Goal: Navigation & Orientation: Find specific page/section

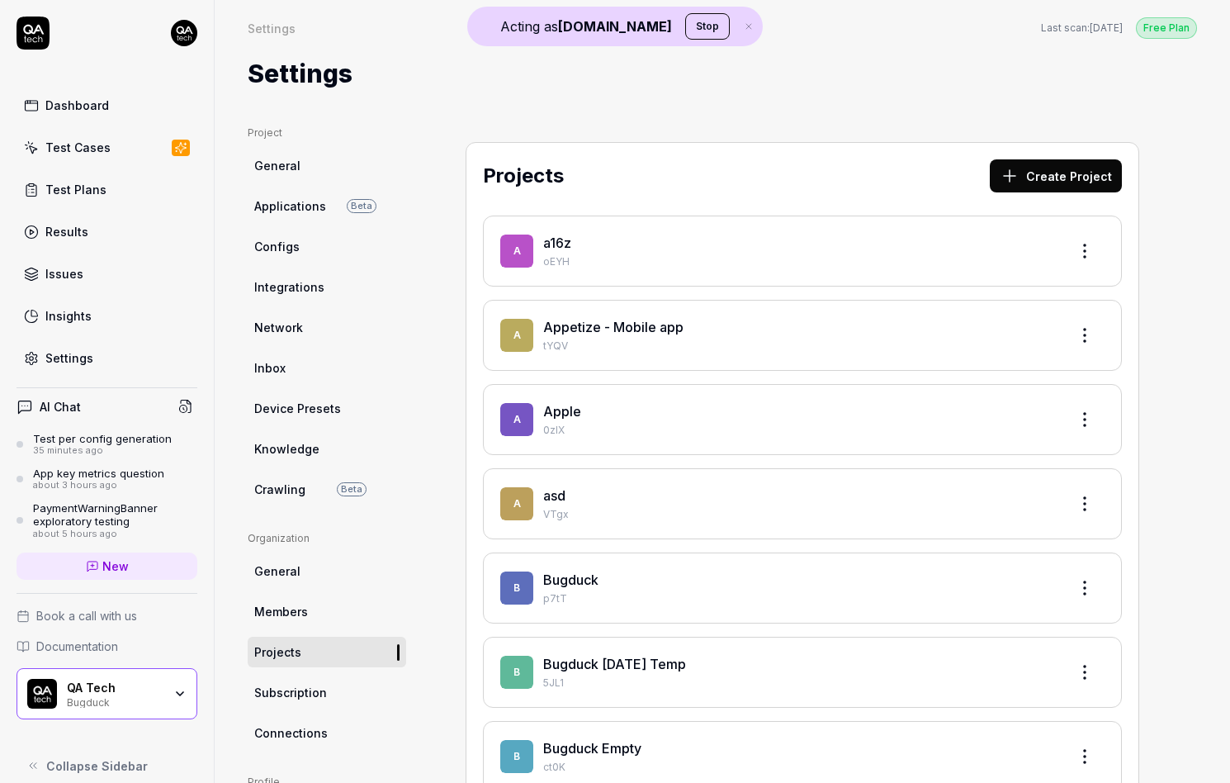
click at [140, 705] on div "Bugduck" at bounding box center [115, 700] width 96 height 13
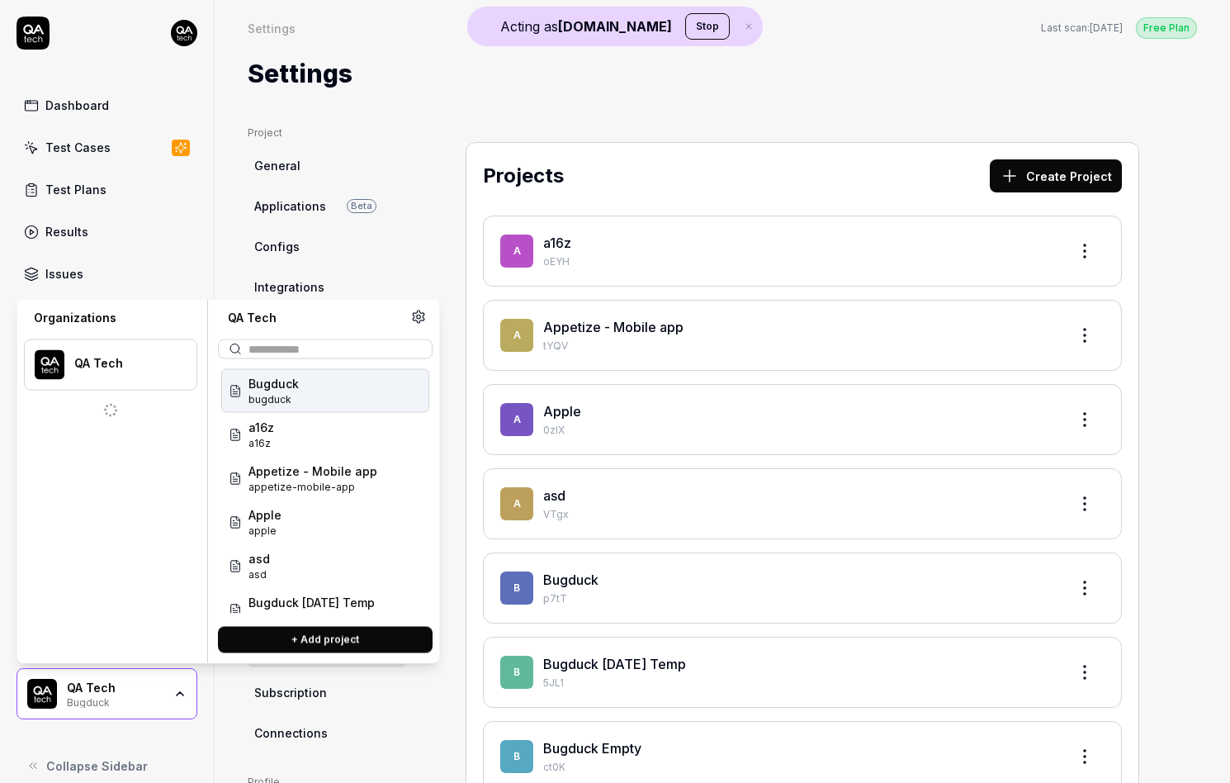
click at [265, 347] on input "text" at bounding box center [335, 348] width 173 height 17
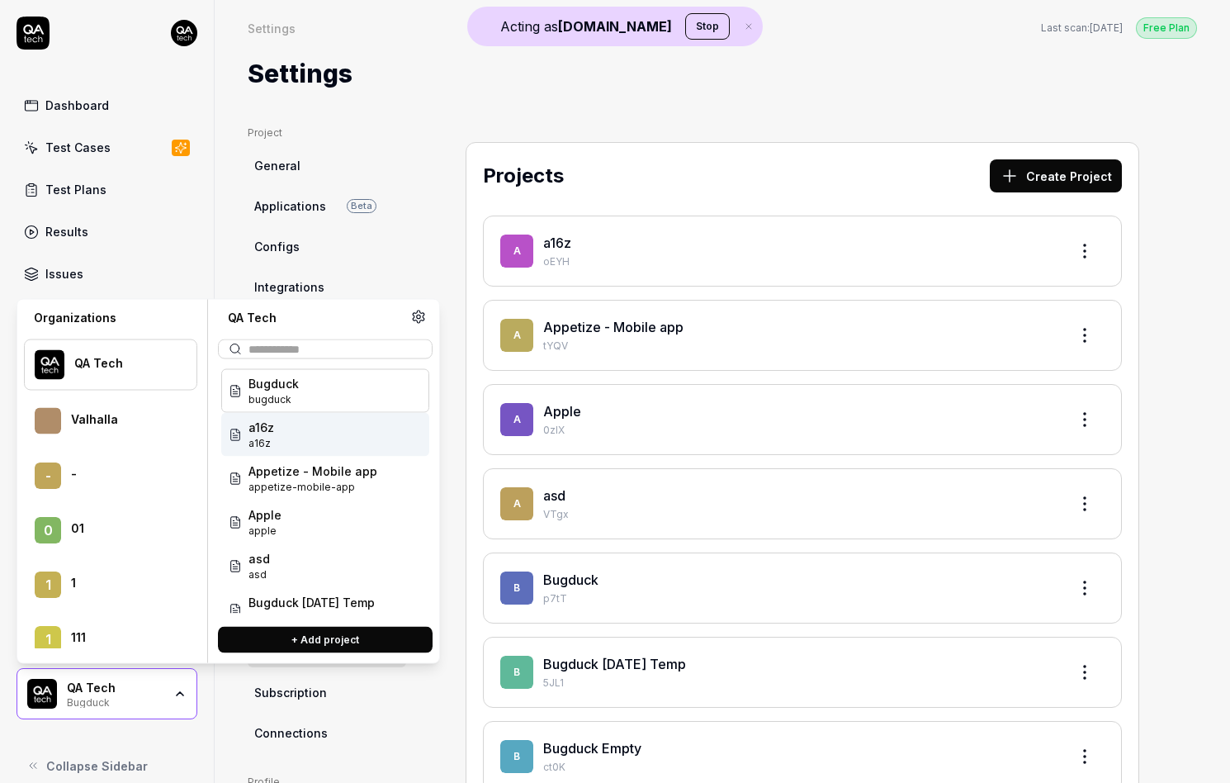
click at [111, 335] on menu "QA Tech Valhalla - - 0 01 1 1 1 111 1 1212 1 1440 2 2 Hour Learning 2 2C 2 2two…" at bounding box center [110, 487] width 173 height 322
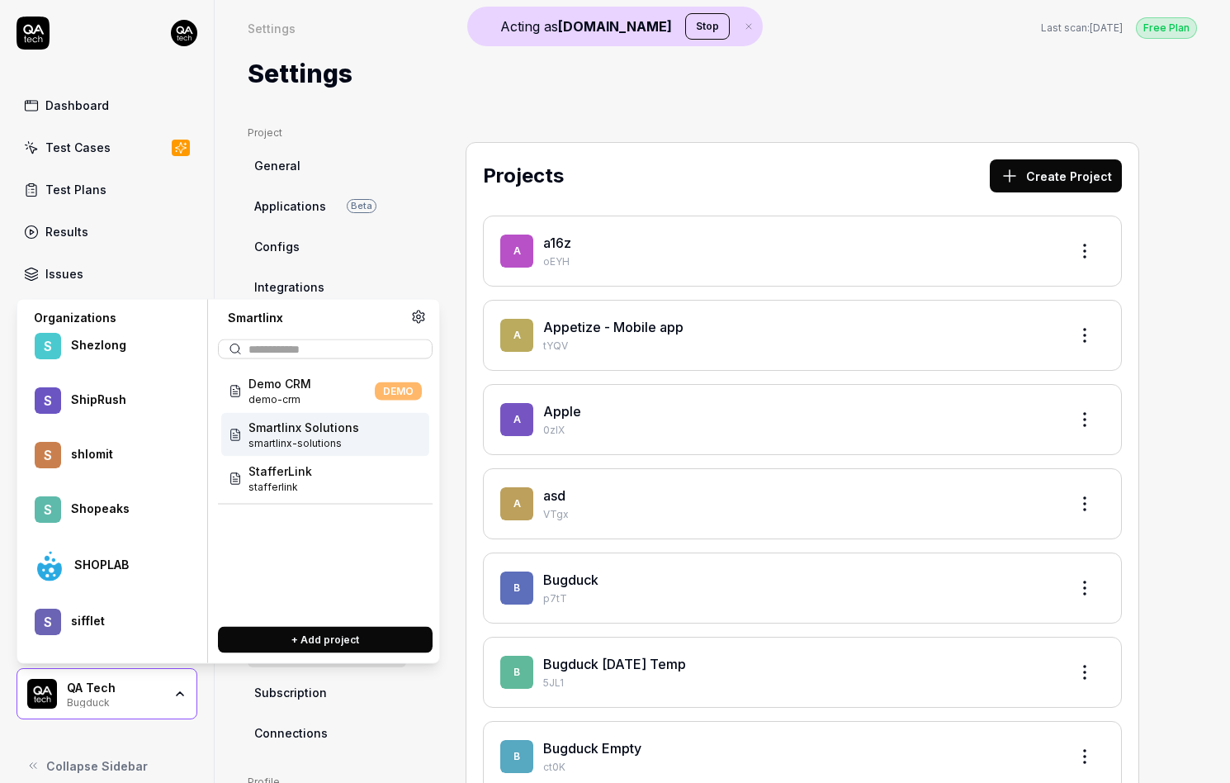
click at [306, 453] on div "Smartlinx Solutions smartlinx-solutions" at bounding box center [325, 435] width 208 height 44
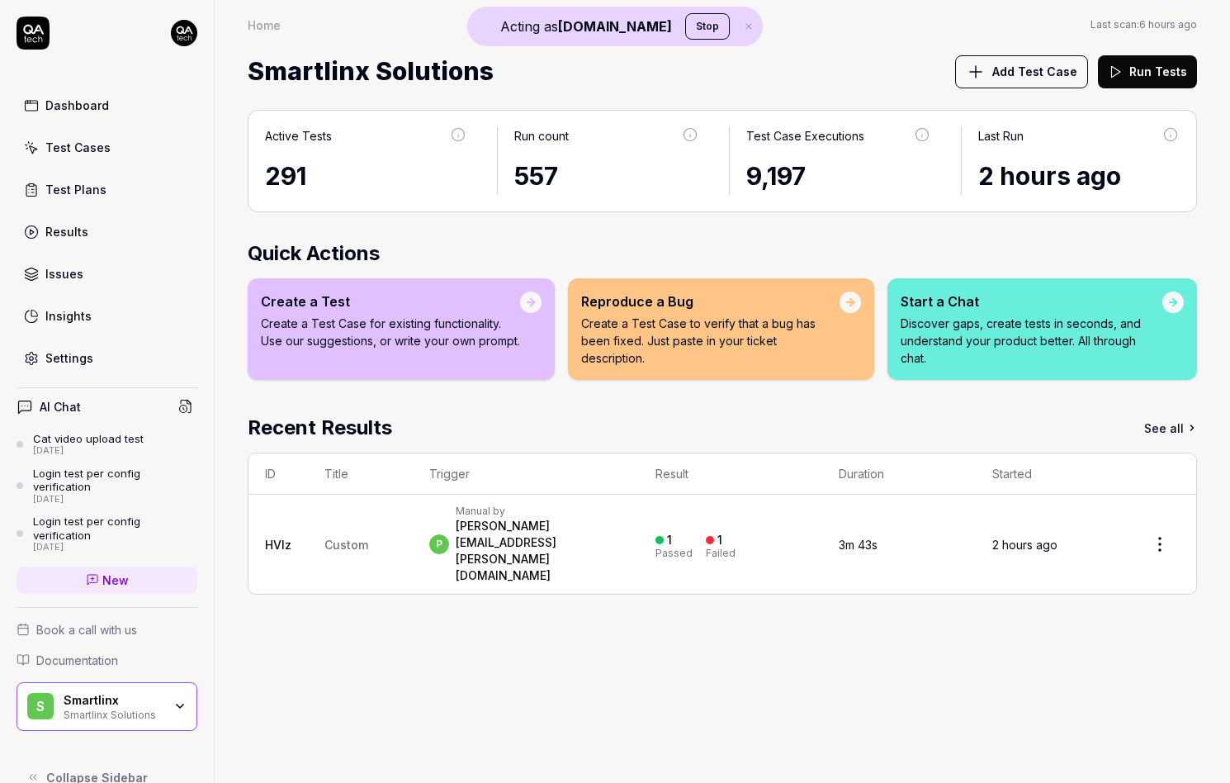
click at [112, 182] on link "Test Plans" at bounding box center [107, 189] width 181 height 32
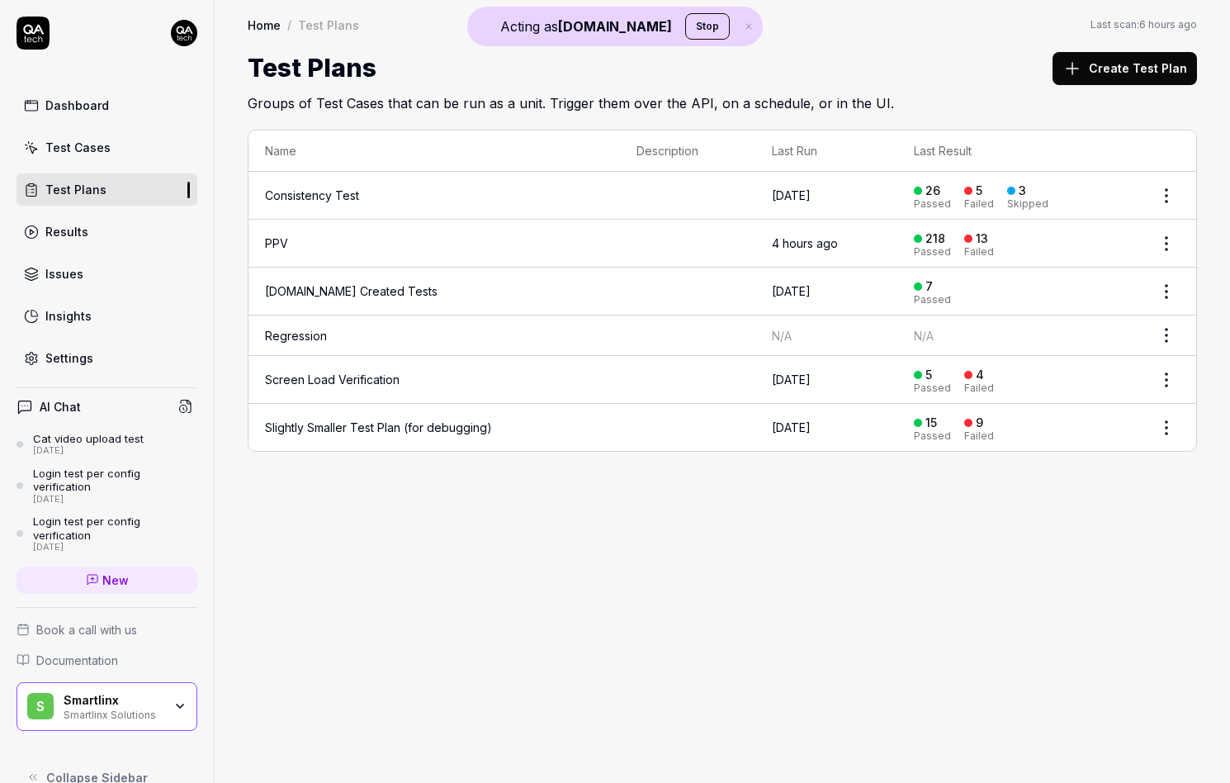
click at [307, 250] on td "PPV" at bounding box center [435, 244] width 372 height 48
click at [274, 245] on link "PPV" at bounding box center [276, 243] width 23 height 14
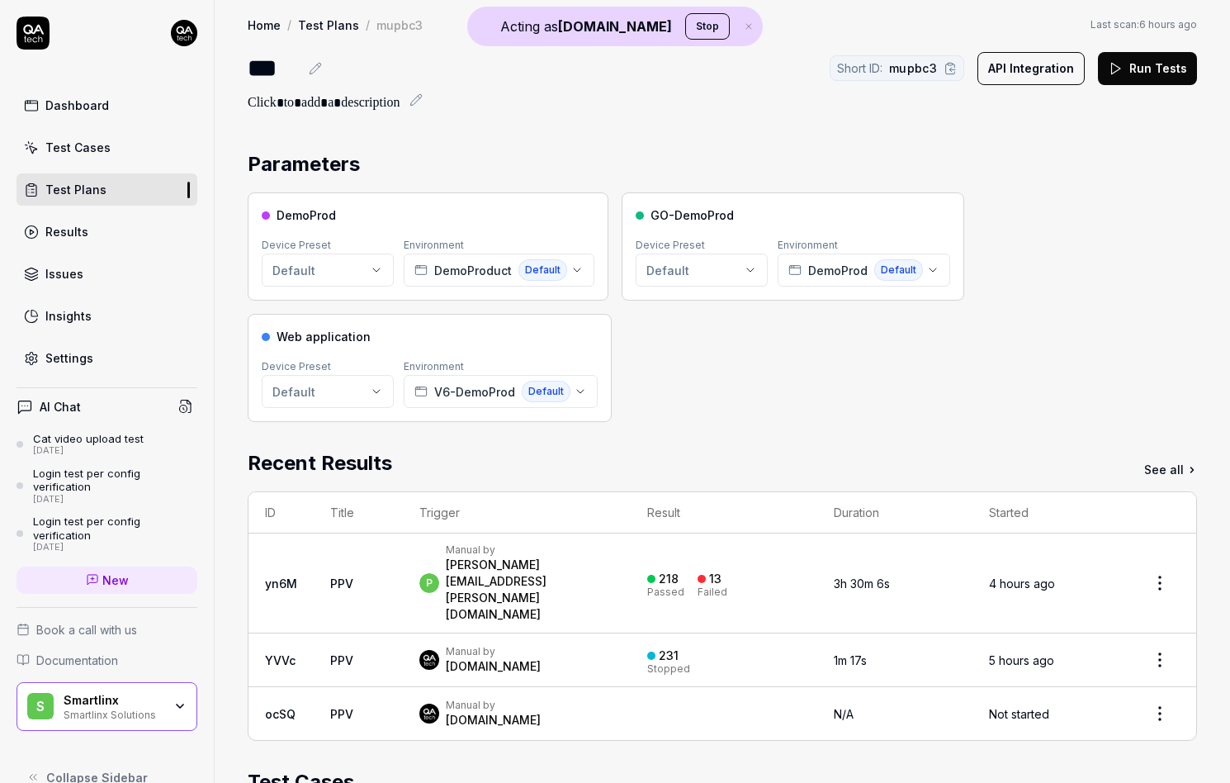
click at [815, 362] on div "DemoProd Device Preset Default Environment DemoProduct Default GO-DemoProd Devi…" at bounding box center [723, 307] width 950 height 230
click at [310, 273] on html "Acting as [DOMAIN_NAME] Stop Dashboard Test Cases Test Plans Results Issues Ins…" at bounding box center [615, 391] width 1230 height 783
click at [311, 273] on html "Acting as [DOMAIN_NAME] Stop Dashboard Test Cases Test Plans Results Issues Ins…" at bounding box center [615, 391] width 1230 height 783
